Goal: Information Seeking & Learning: Understand process/instructions

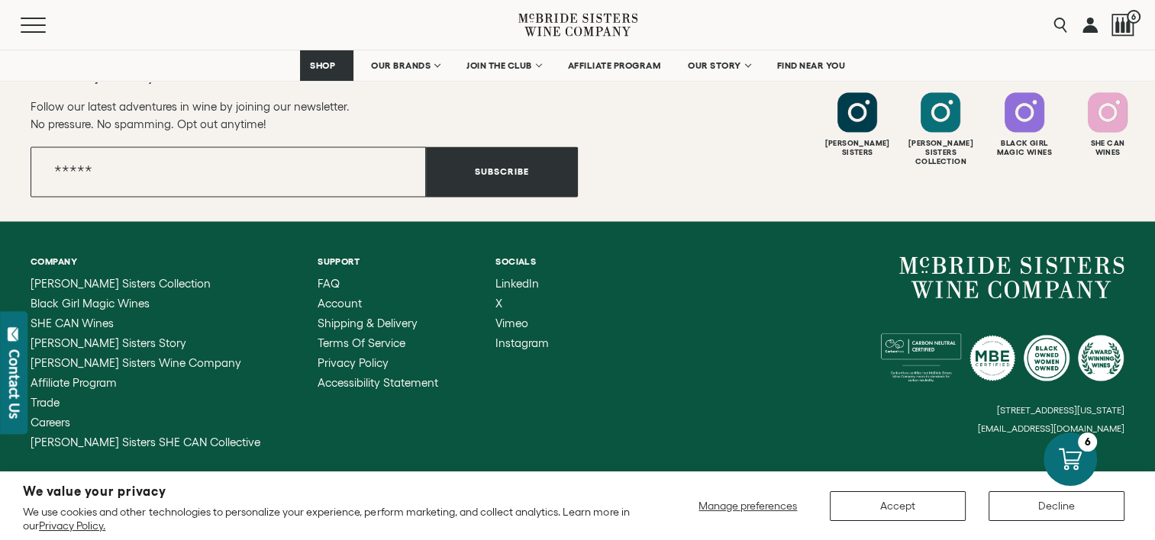
scroll to position [2442, 0]
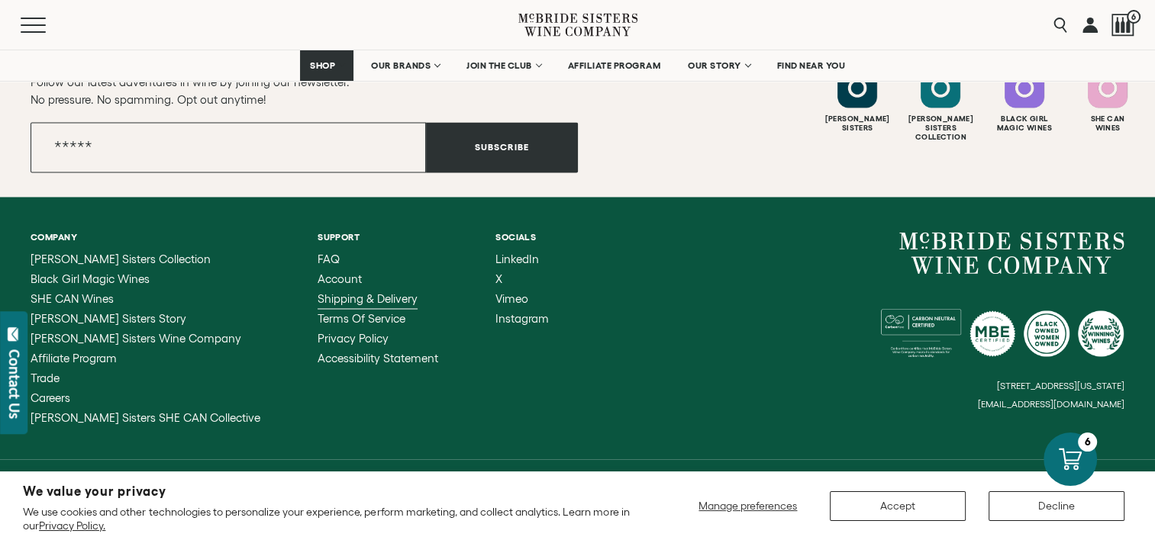
click at [317, 296] on span "Shipping & Delivery" at bounding box center [367, 298] width 100 height 13
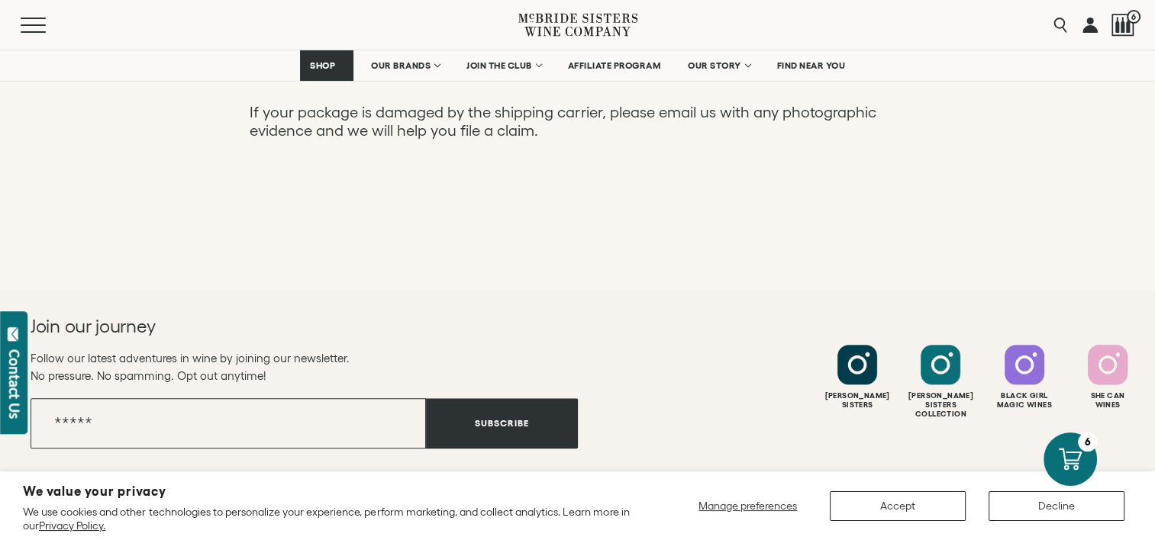
scroll to position [1526, 0]
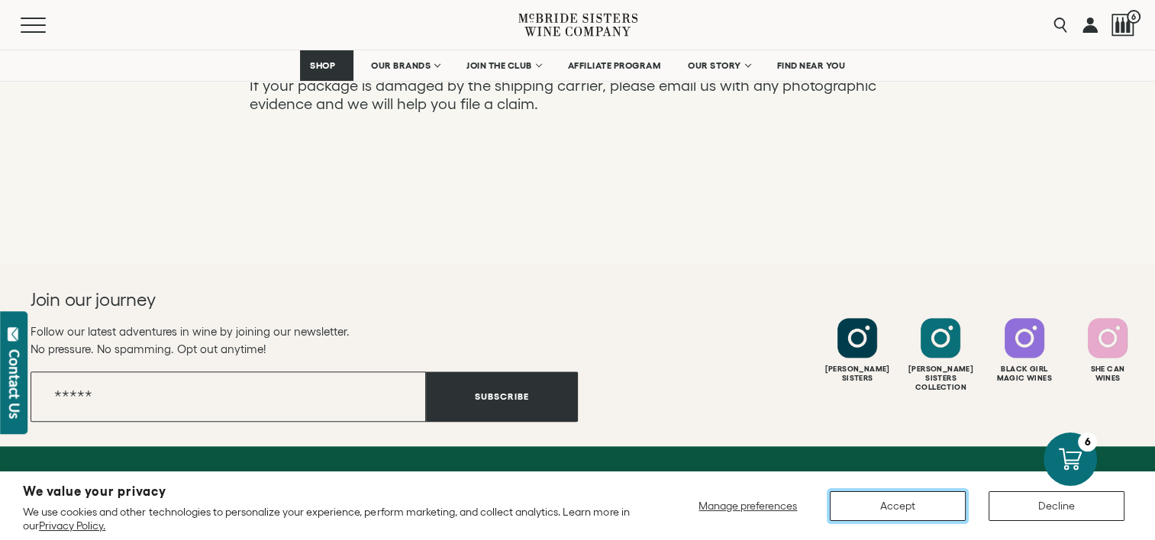
click at [947, 507] on button "Accept" at bounding box center [898, 506] width 136 height 30
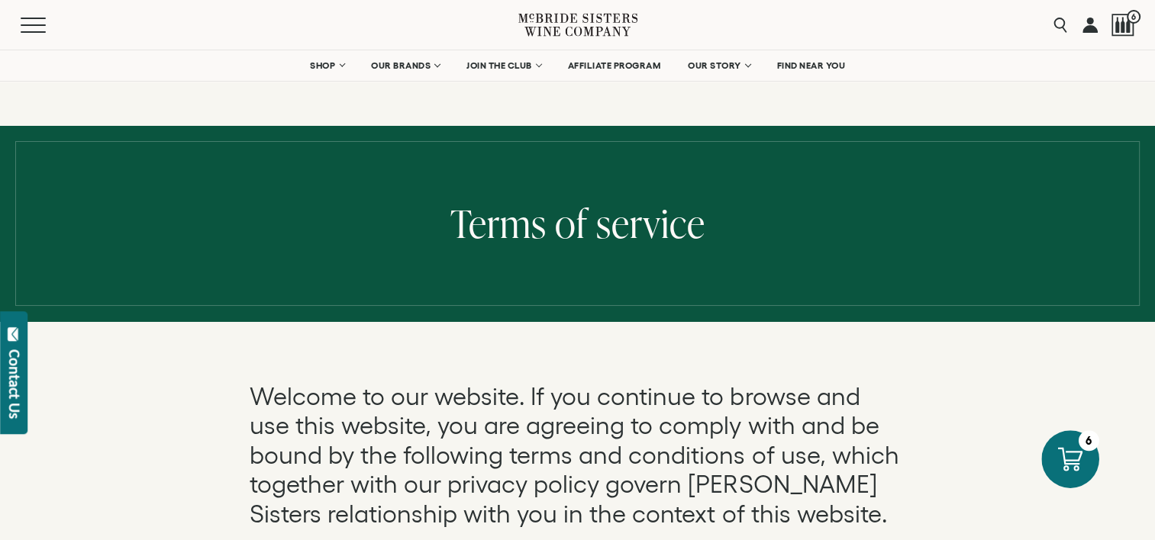
click at [1074, 461] on icon at bounding box center [1070, 460] width 24 height 24
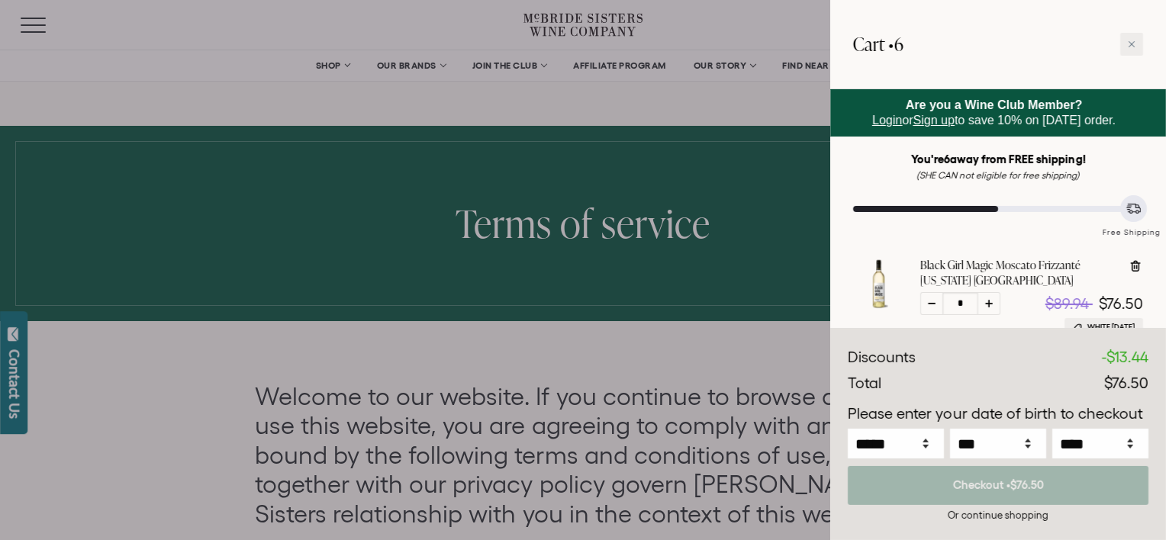
drag, startPoint x: 305, startPoint y: 339, endPoint x: 317, endPoint y: 328, distance: 16.2
click at [306, 337] on div at bounding box center [583, 270] width 1166 height 540
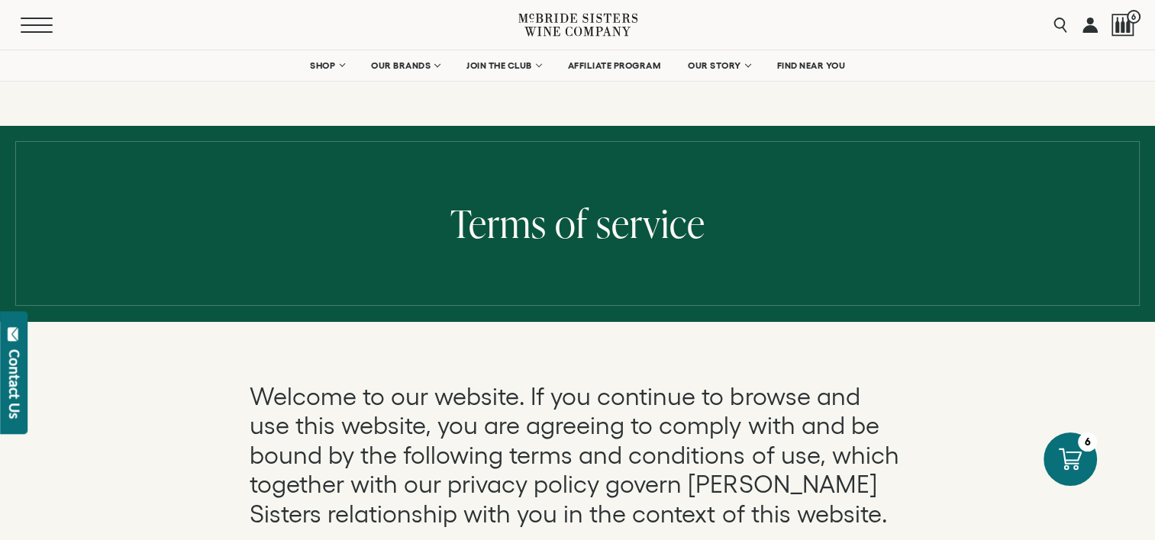
click at [34, 27] on button "Menu" at bounding box center [48, 25] width 55 height 15
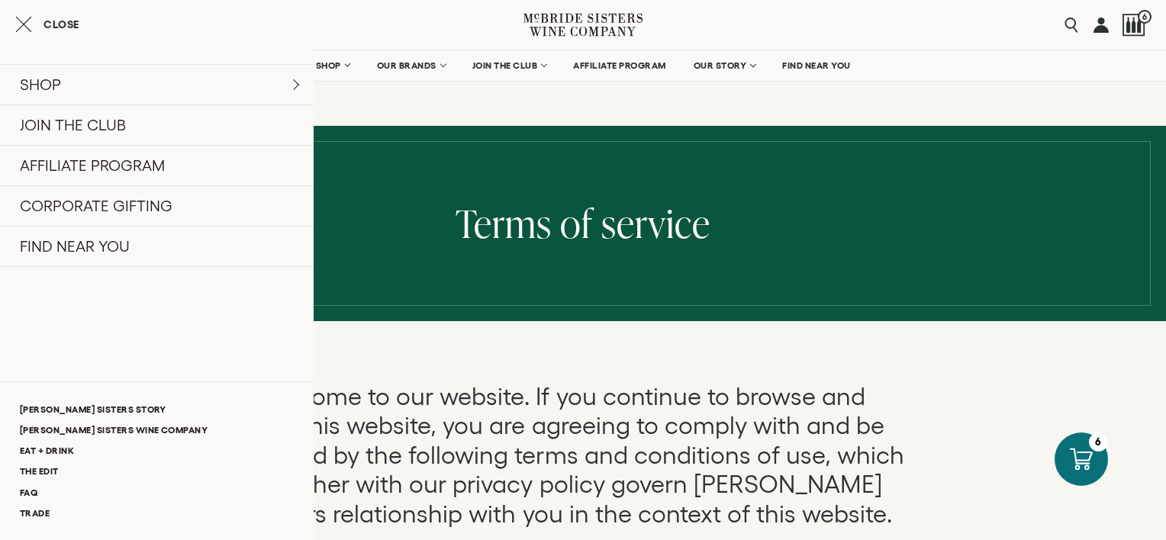
click at [537, 482] on p "Welcome to our website. If you continue to browse and use this website, you are…" at bounding box center [583, 455] width 656 height 147
click at [44, 21] on span "Close" at bounding box center [61, 24] width 36 height 11
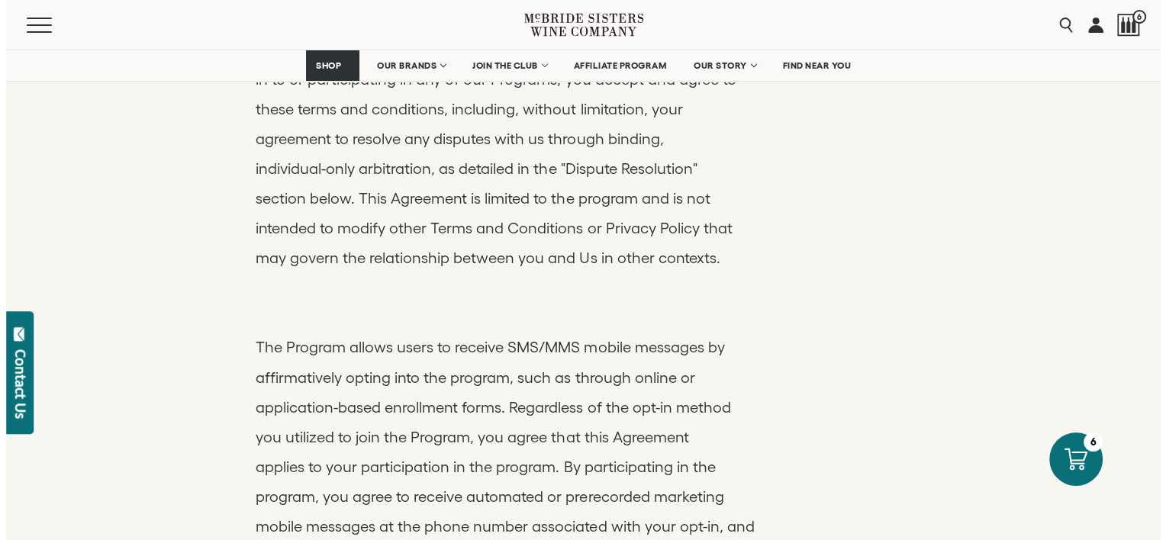
scroll to position [2518, 0]
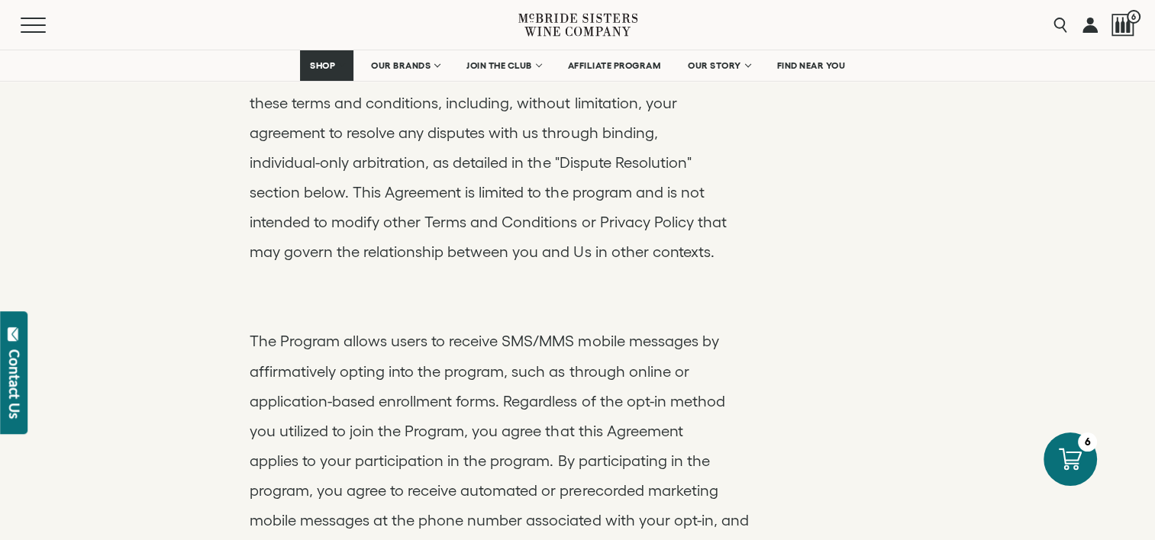
click at [18, 370] on div "Contact Us" at bounding box center [14, 384] width 15 height 69
